Goal: Task Accomplishment & Management: Manage account settings

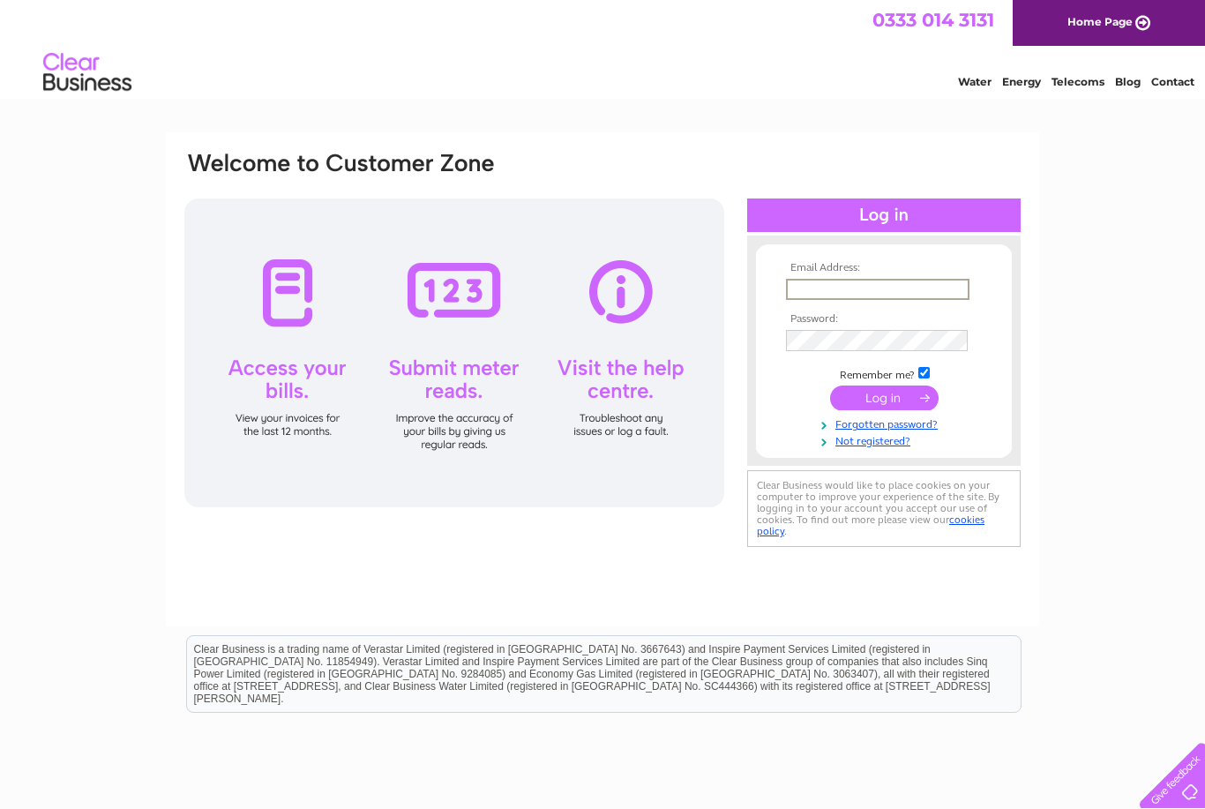
type input "[EMAIL_ADDRESS][DOMAIN_NAME]"
click at [884, 399] on input "submit" at bounding box center [884, 398] width 109 height 25
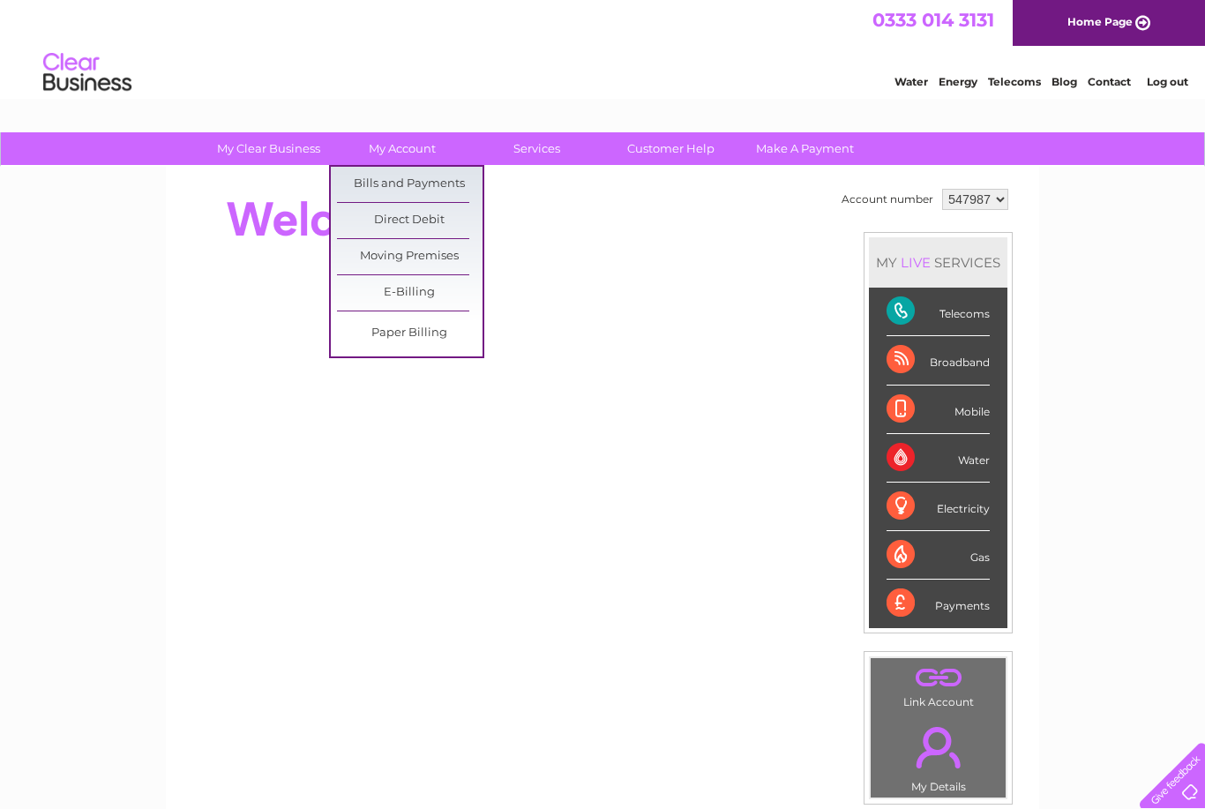
click at [434, 175] on link "Bills and Payments" at bounding box center [410, 184] width 146 height 35
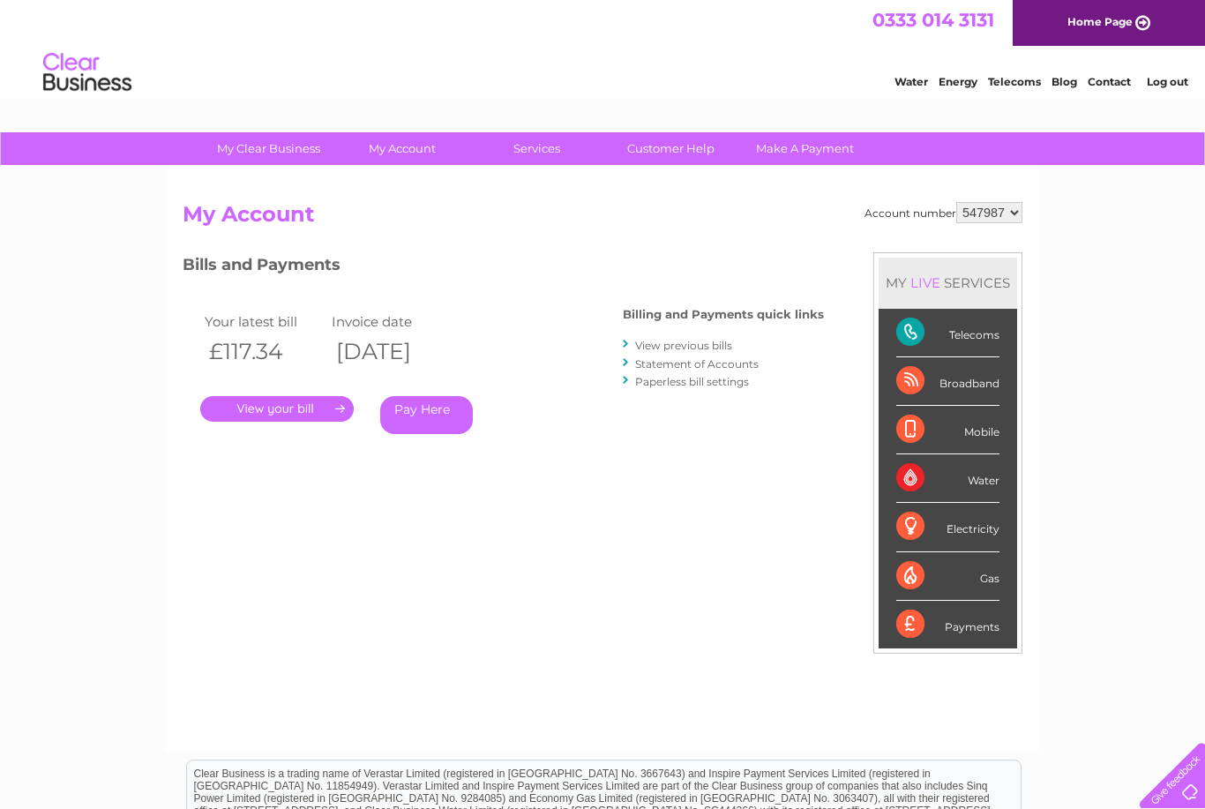
click at [308, 411] on link "." at bounding box center [277, 409] width 154 height 26
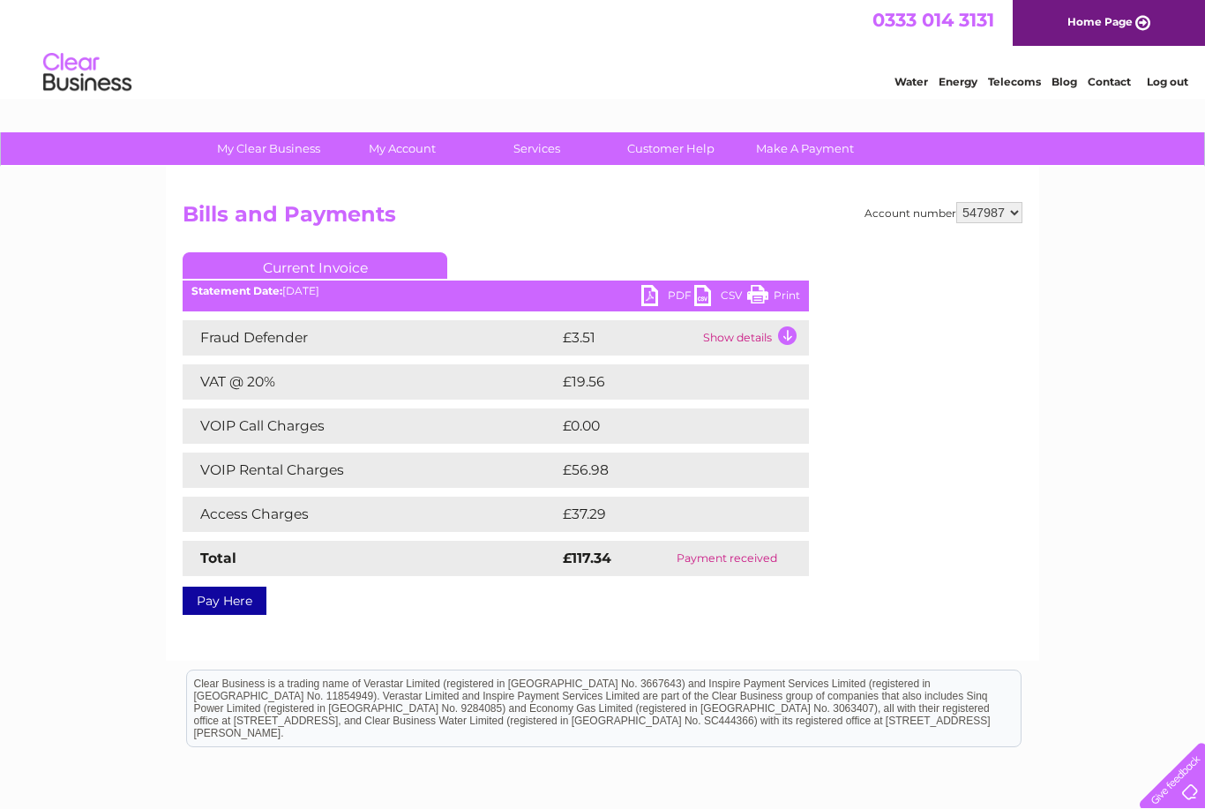
click at [645, 298] on link "PDF" at bounding box center [668, 298] width 53 height 26
